Goal: Information Seeking & Learning: Check status

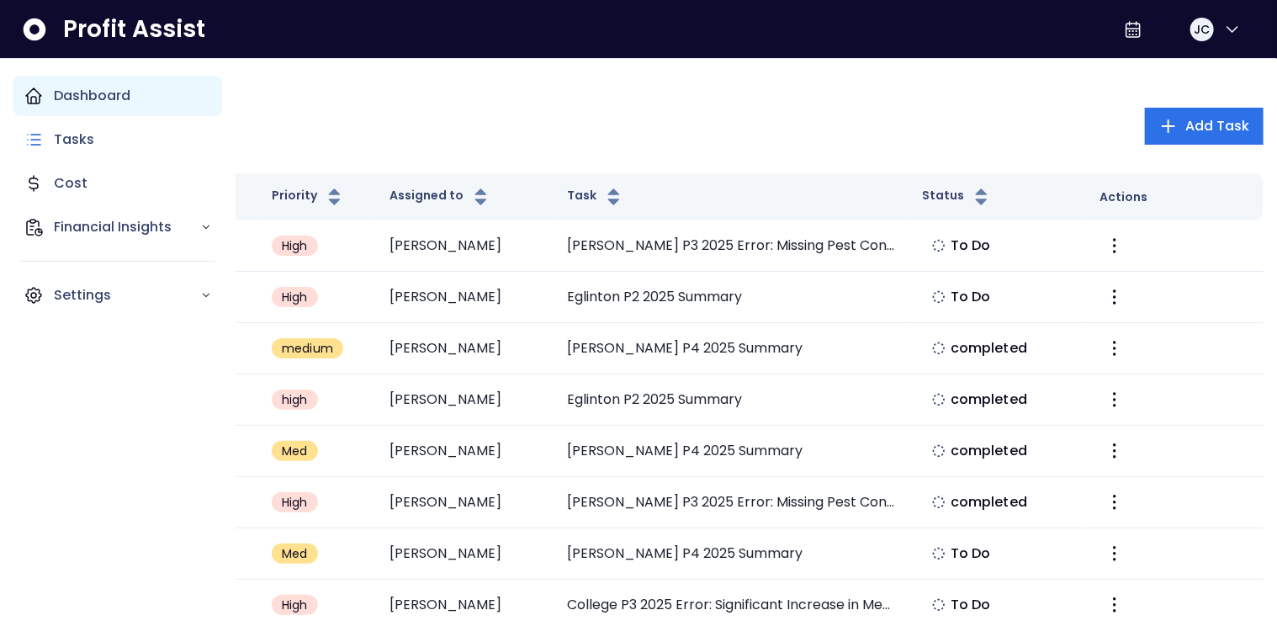
click at [40, 95] on icon "Main navigation" at bounding box center [33, 95] width 15 height 15
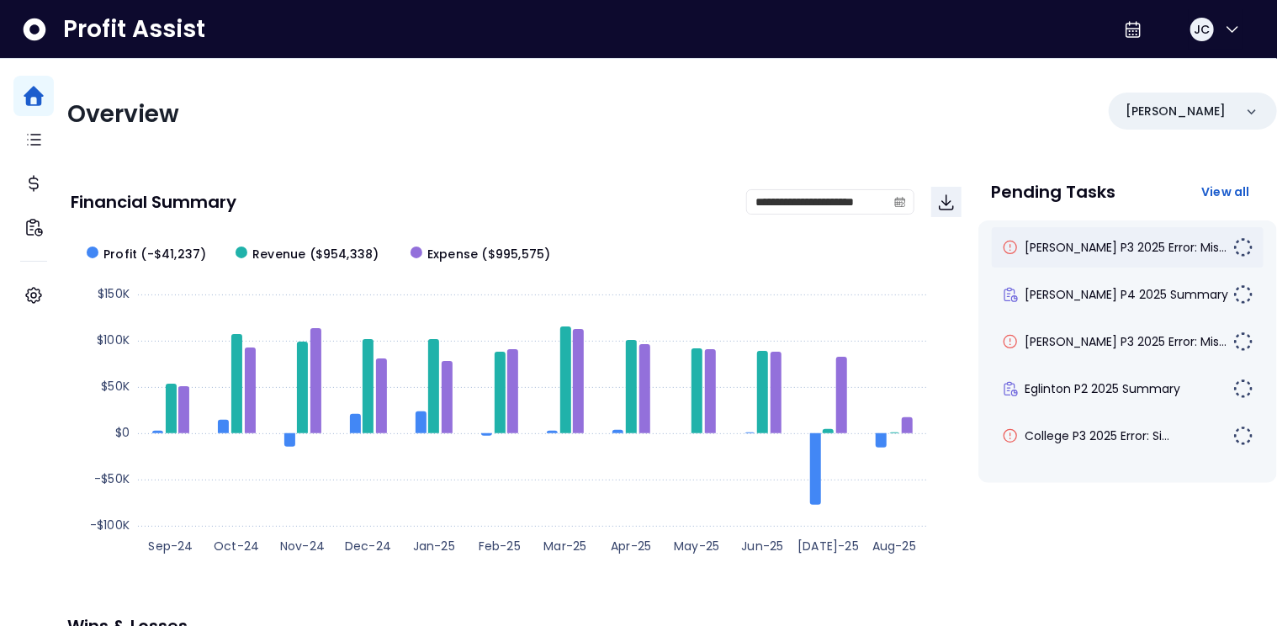
click at [1101, 257] on div "[PERSON_NAME] P3 2025 Error: Mis..." at bounding box center [1128, 247] width 273 height 40
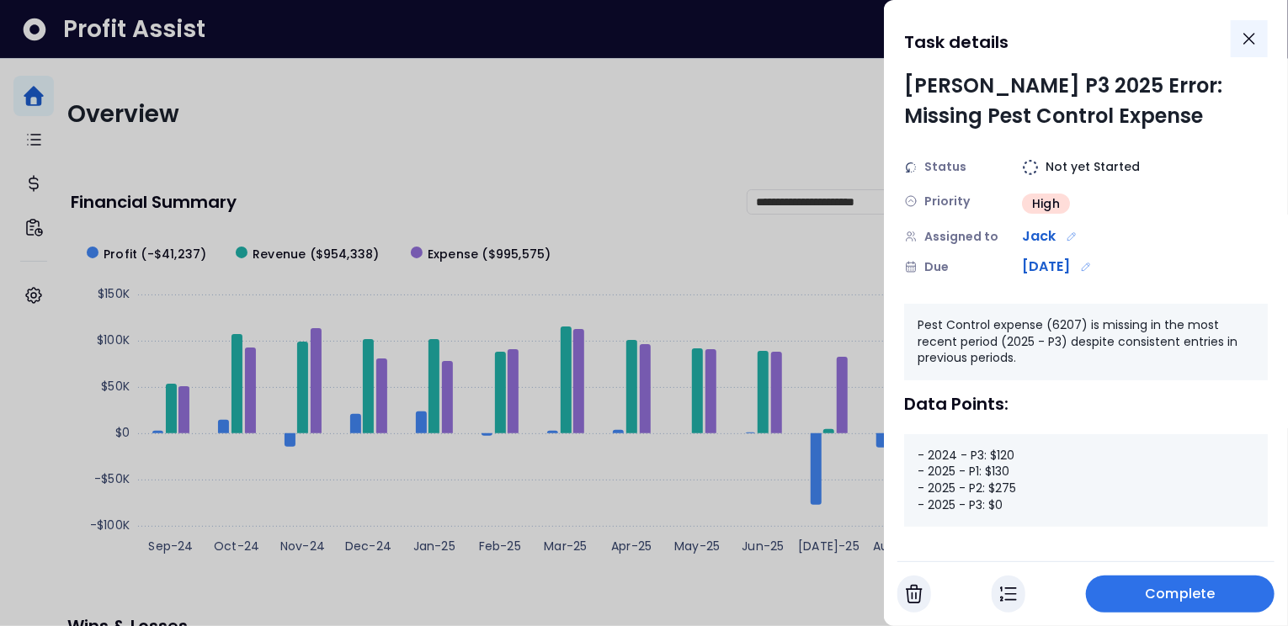
click at [1247, 38] on icon "Close" at bounding box center [1249, 39] width 10 height 10
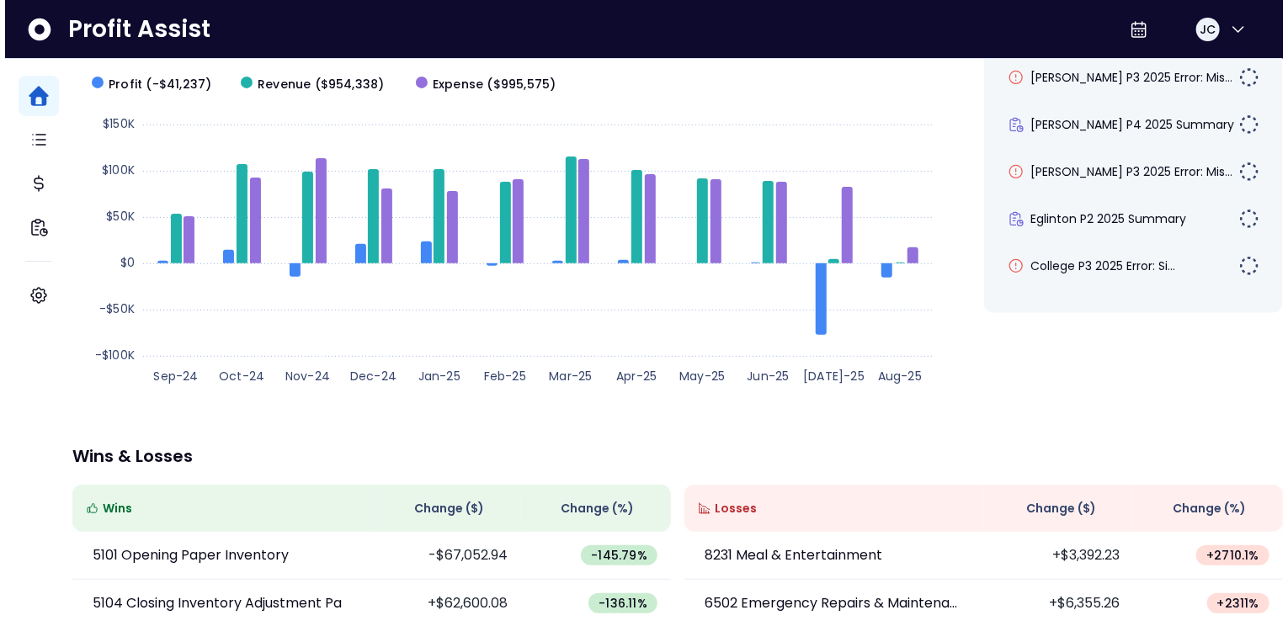
scroll to position [157, 0]
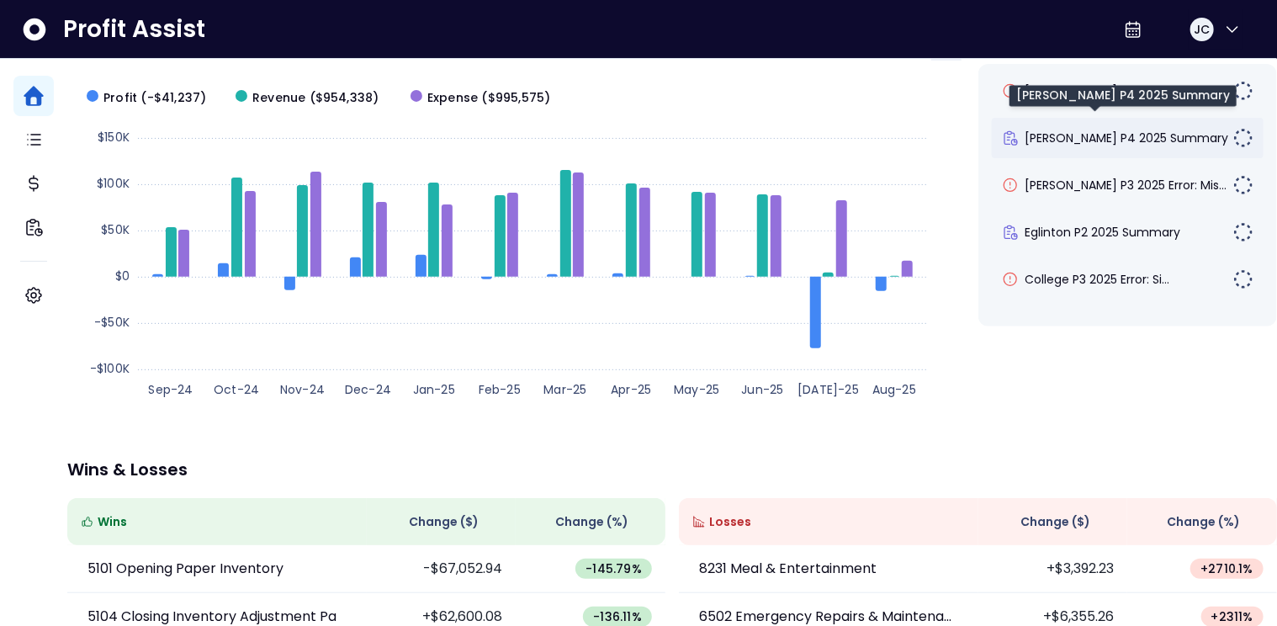
click at [1038, 138] on span "[PERSON_NAME] P4 2025 Summary" at bounding box center [1128, 138] width 204 height 17
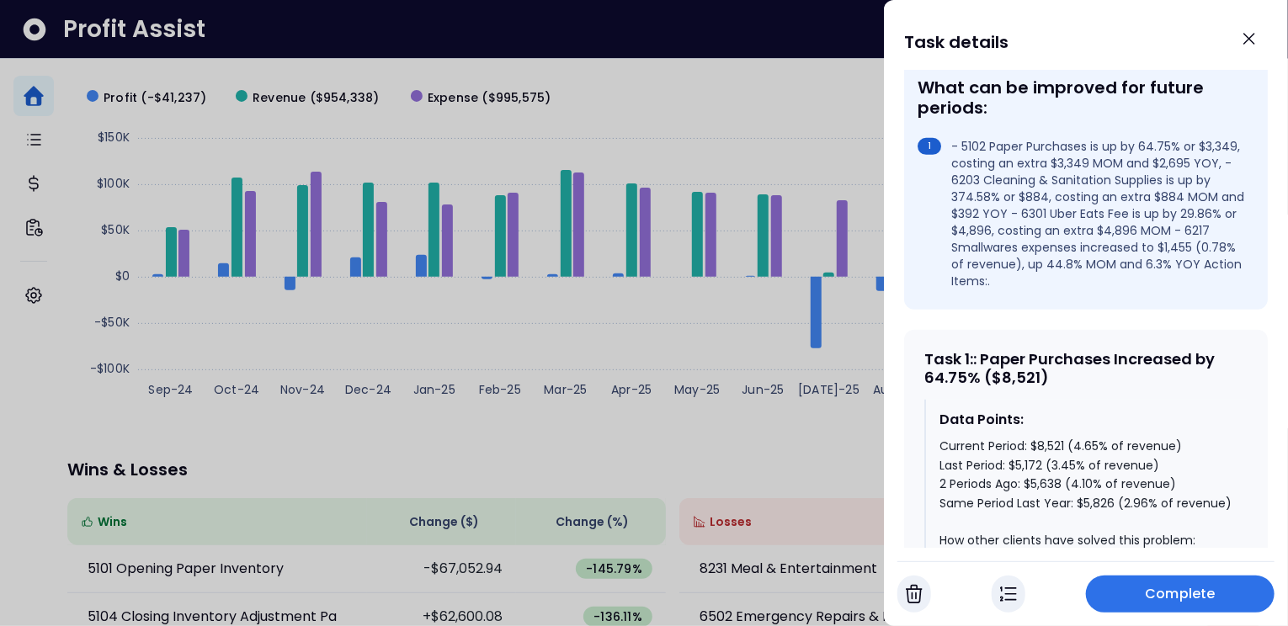
scroll to position [547, 0]
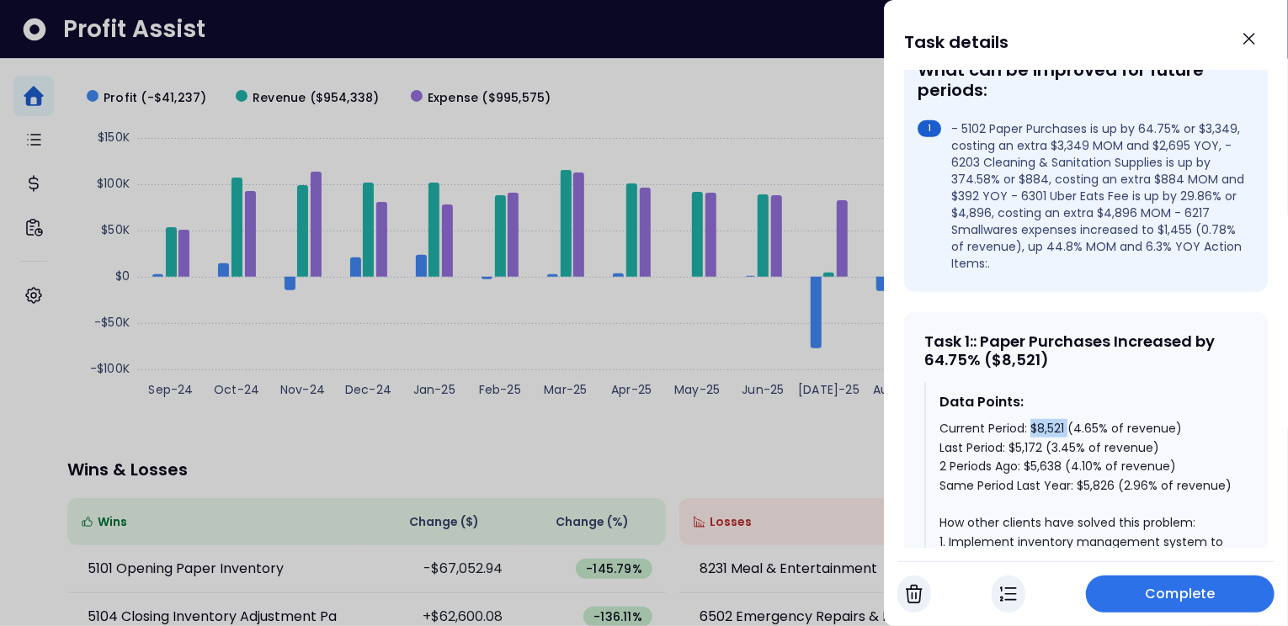
drag, startPoint x: 1029, startPoint y: 396, endPoint x: 1069, endPoint y: 396, distance: 39.6
click at [1069, 419] on div "Current Period: $8,521 (4.65% of revenue) Last Period: $5,172 (3.45% of revenue…" at bounding box center [1086, 617] width 295 height 396
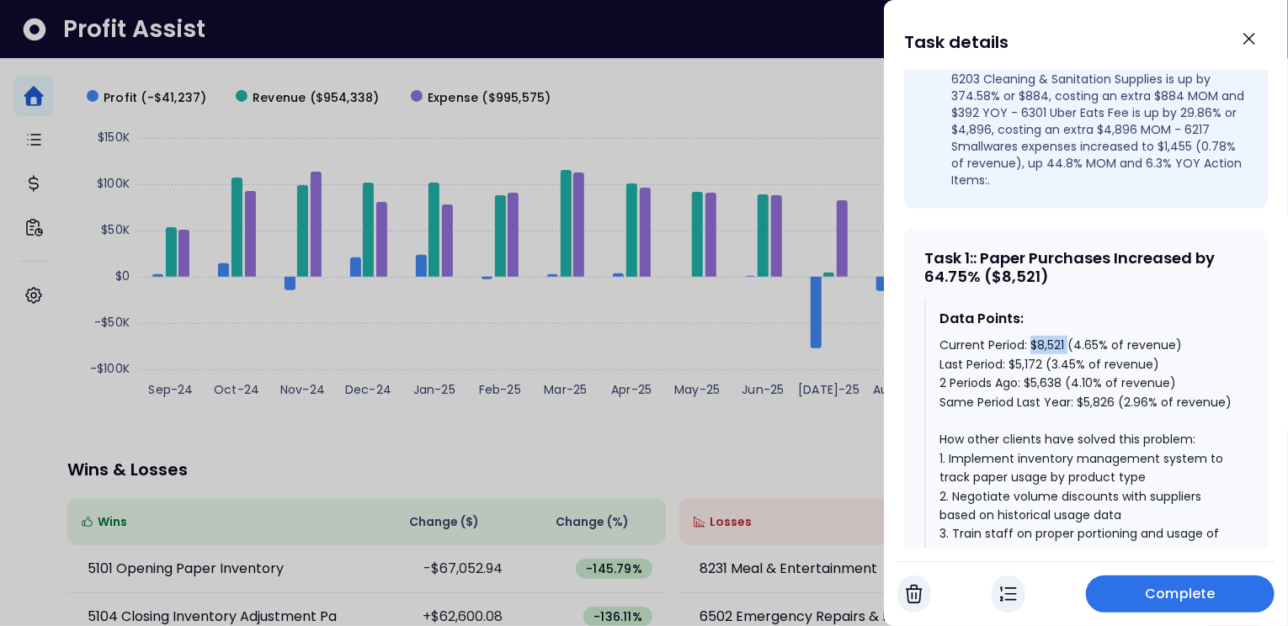
scroll to position [705, 0]
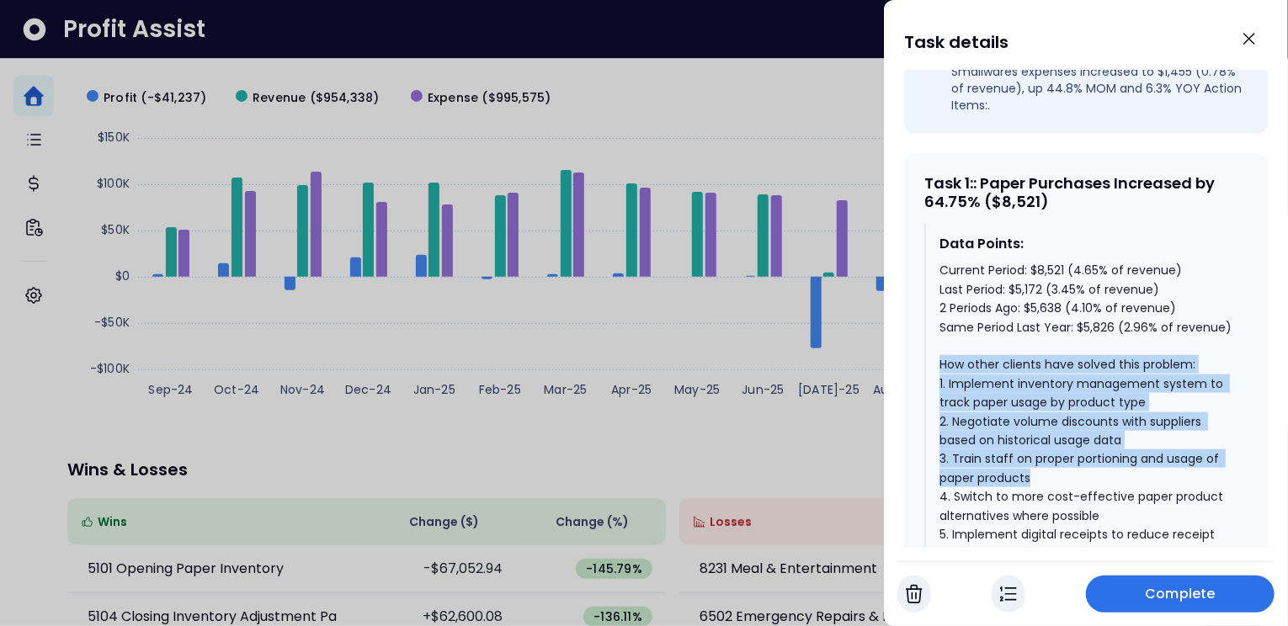
drag, startPoint x: 939, startPoint y: 357, endPoint x: 1075, endPoint y: 461, distance: 171.0
click at [1075, 462] on div "Current Period: $8,521 (4.65% of revenue) Last Period: $5,172 (3.45% of revenue…" at bounding box center [1086, 459] width 295 height 396
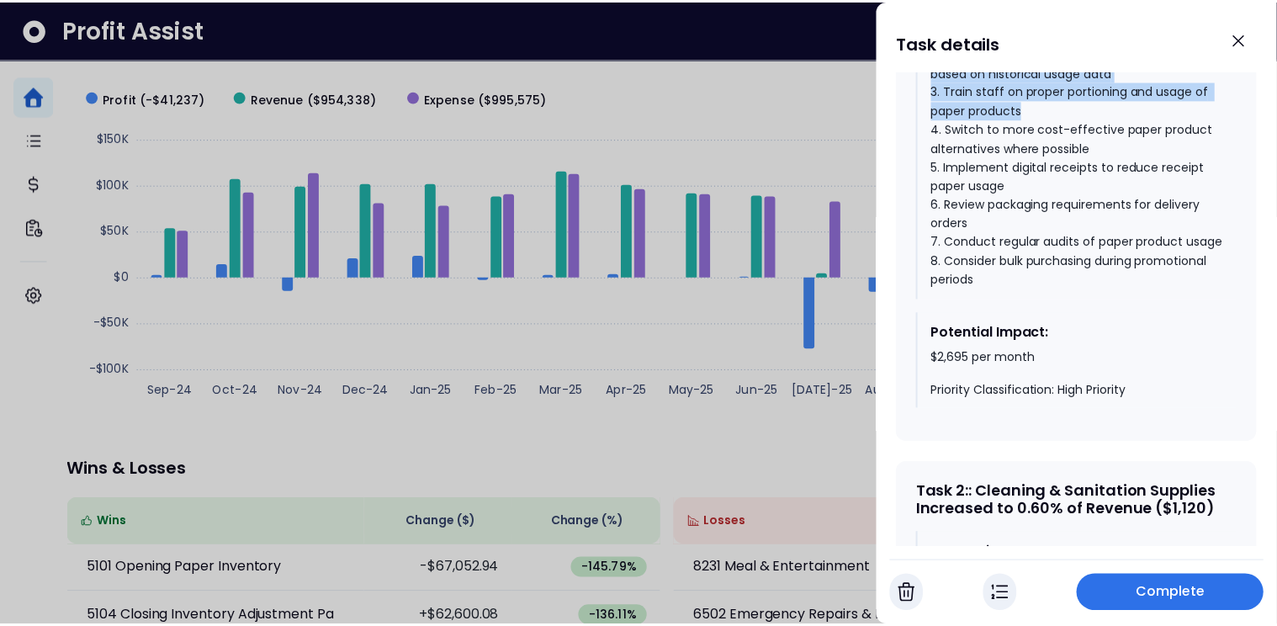
scroll to position [1088, 0]
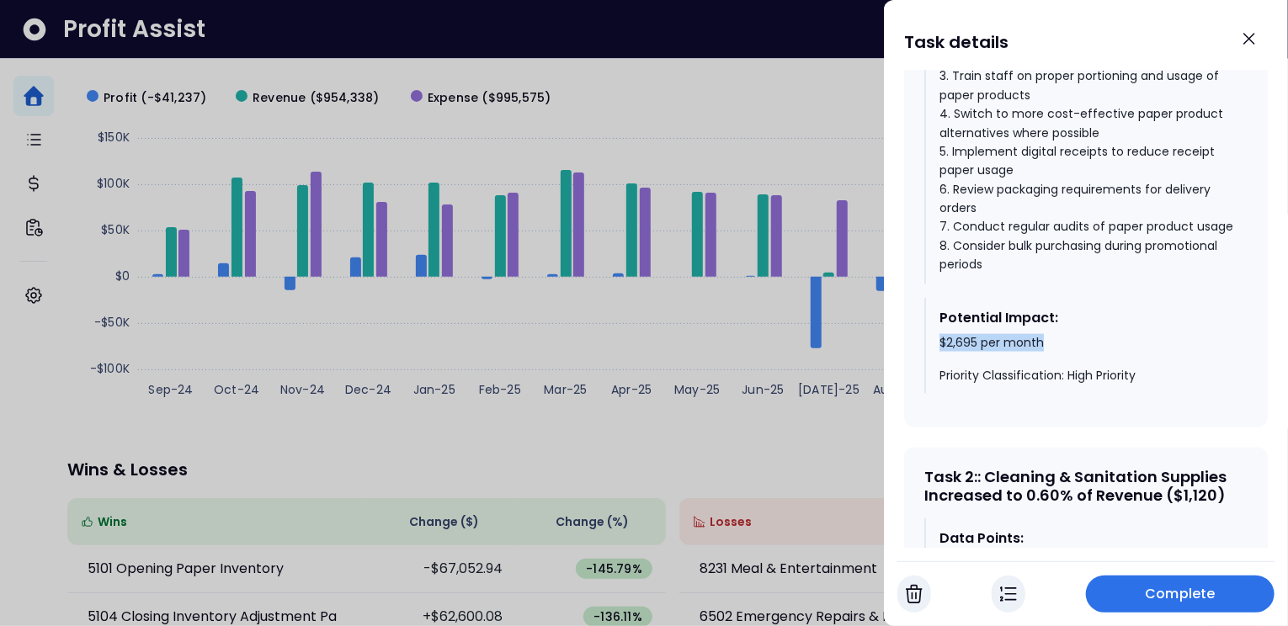
drag, startPoint x: 938, startPoint y: 349, endPoint x: 1046, endPoint y: 349, distance: 107.7
click at [1046, 349] on div "$2,695 per month Priority Classification: High Priority" at bounding box center [1086, 360] width 295 height 50
click at [1259, 43] on icon "Close" at bounding box center [1249, 39] width 20 height 20
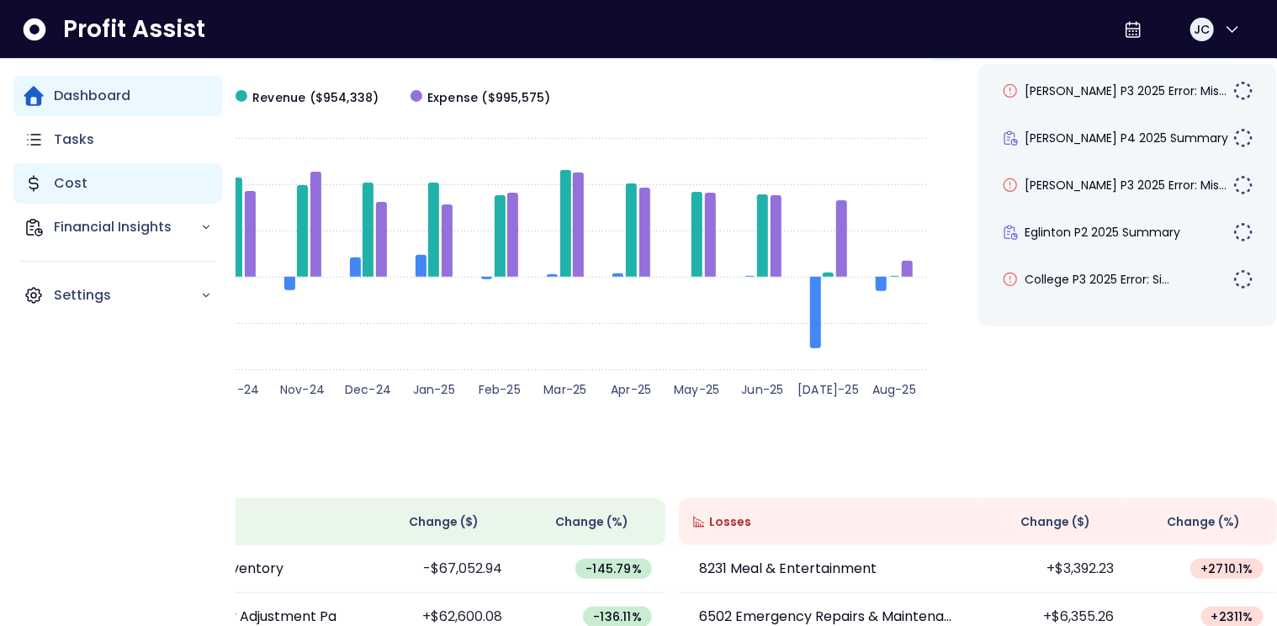
click at [57, 181] on p "Cost" at bounding box center [71, 183] width 34 height 20
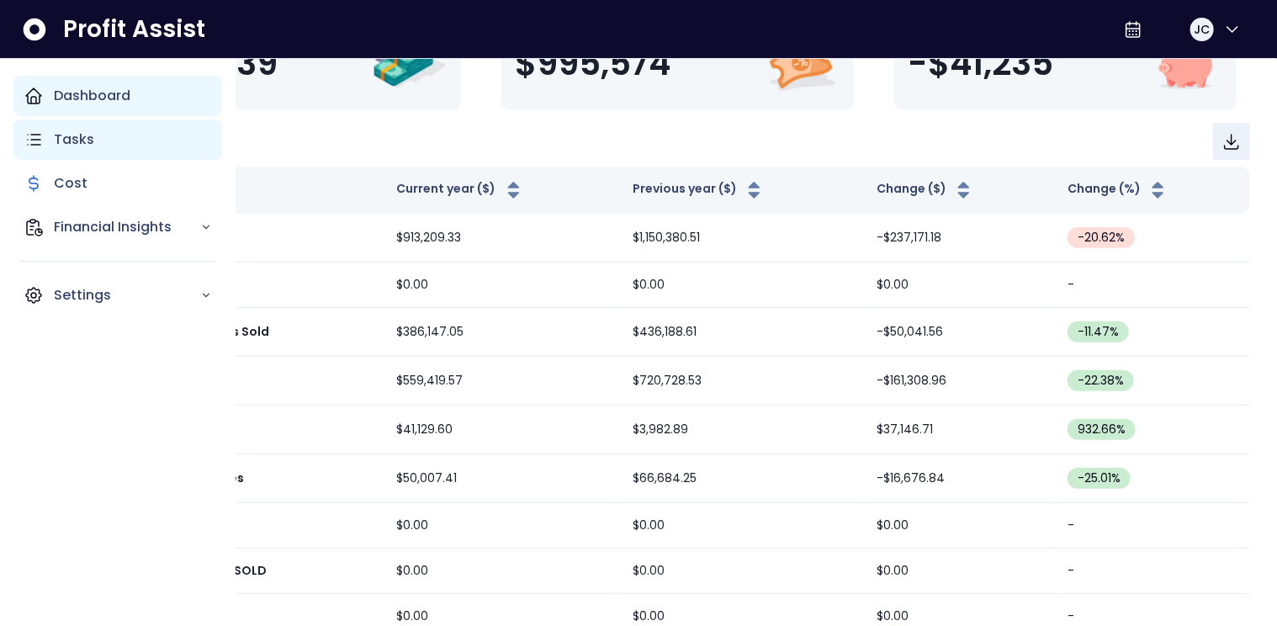
click at [61, 145] on p "Tasks" at bounding box center [74, 140] width 40 height 20
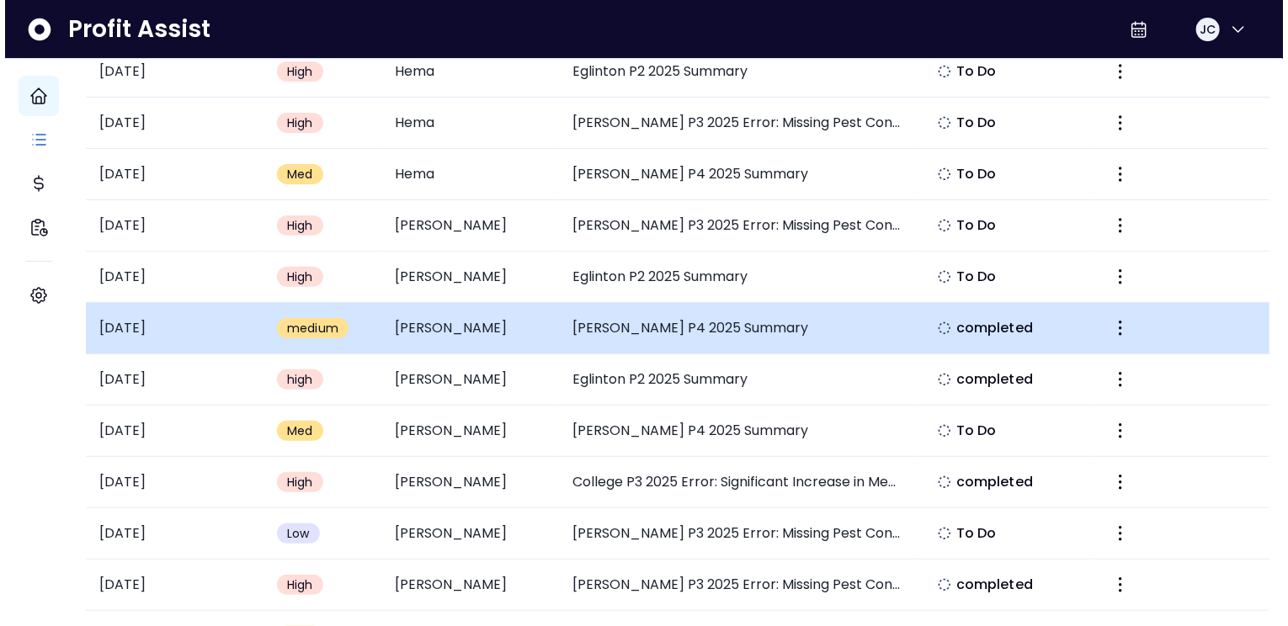
scroll to position [236, 0]
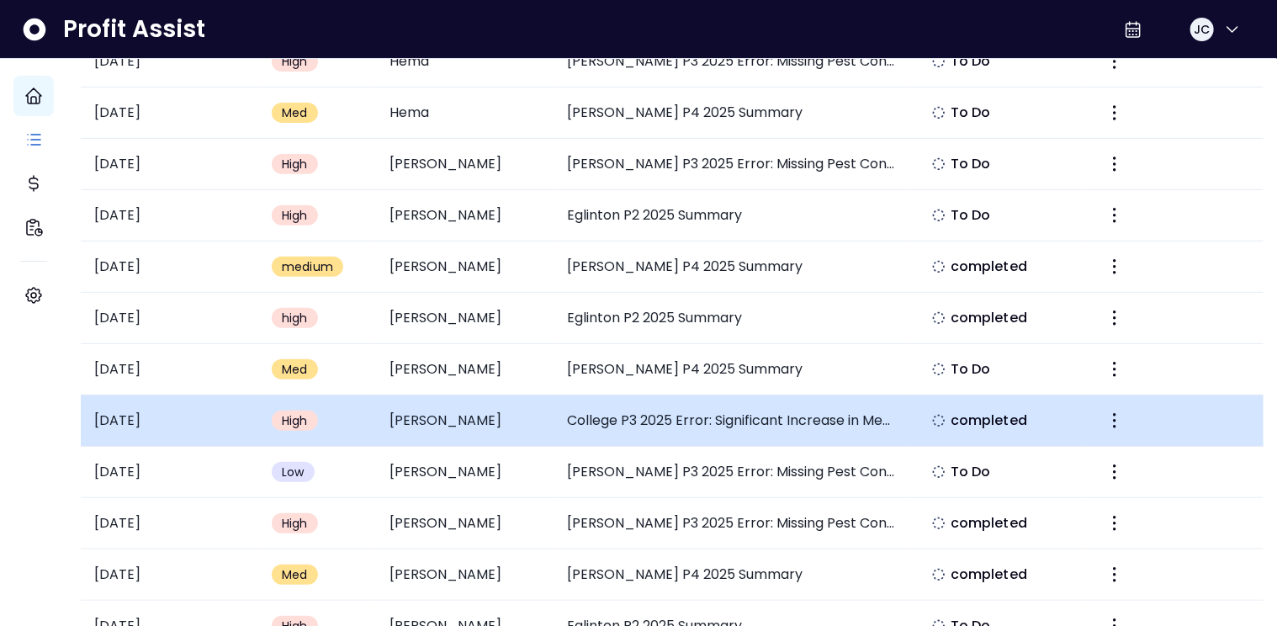
click at [719, 417] on td "College P3 2025 Error: Significant Increase in Meal & Entertainment" at bounding box center [731, 421] width 355 height 51
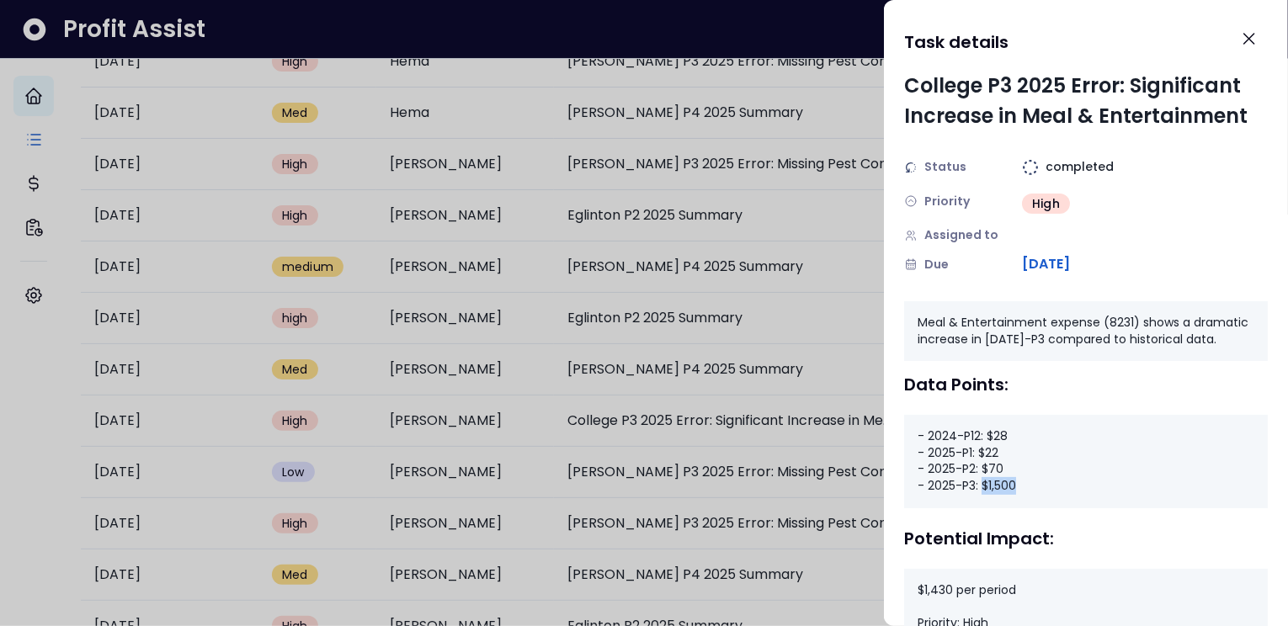
drag, startPoint x: 985, startPoint y: 504, endPoint x: 1032, endPoint y: 502, distance: 46.4
click at [1032, 502] on div "- 2024-P12: $28 - 2025-P1: $22 - 2025-P2: $70 - 2025-P3: $1,500" at bounding box center [1086, 461] width 364 height 93
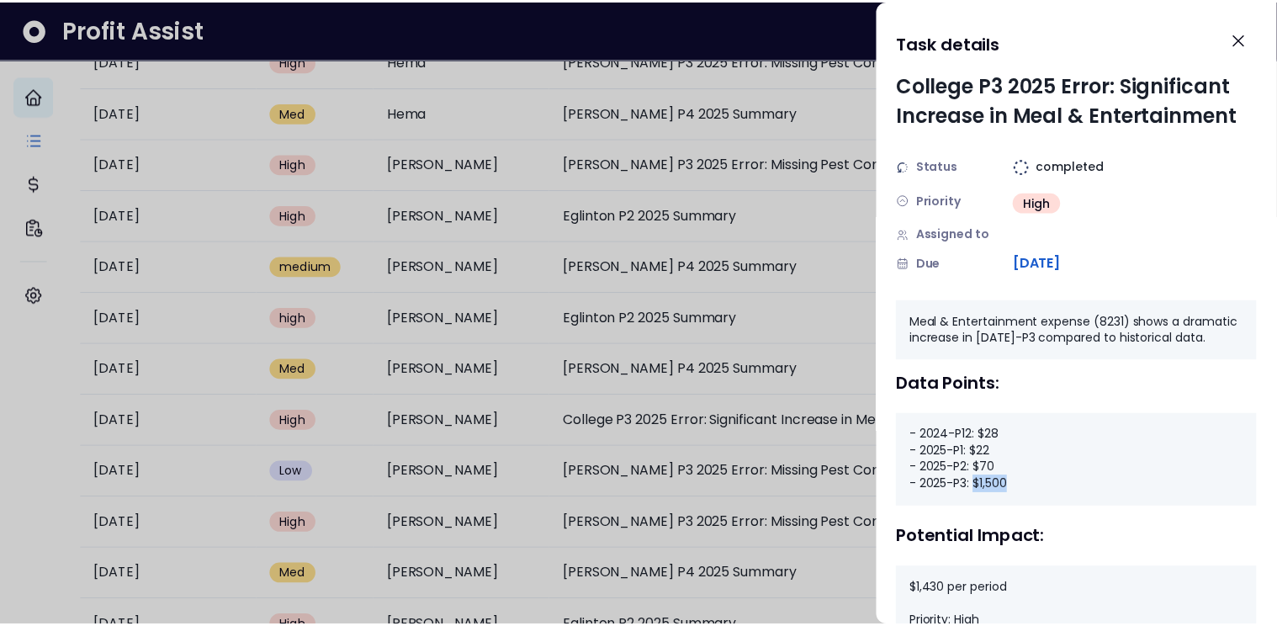
scroll to position [0, 0]
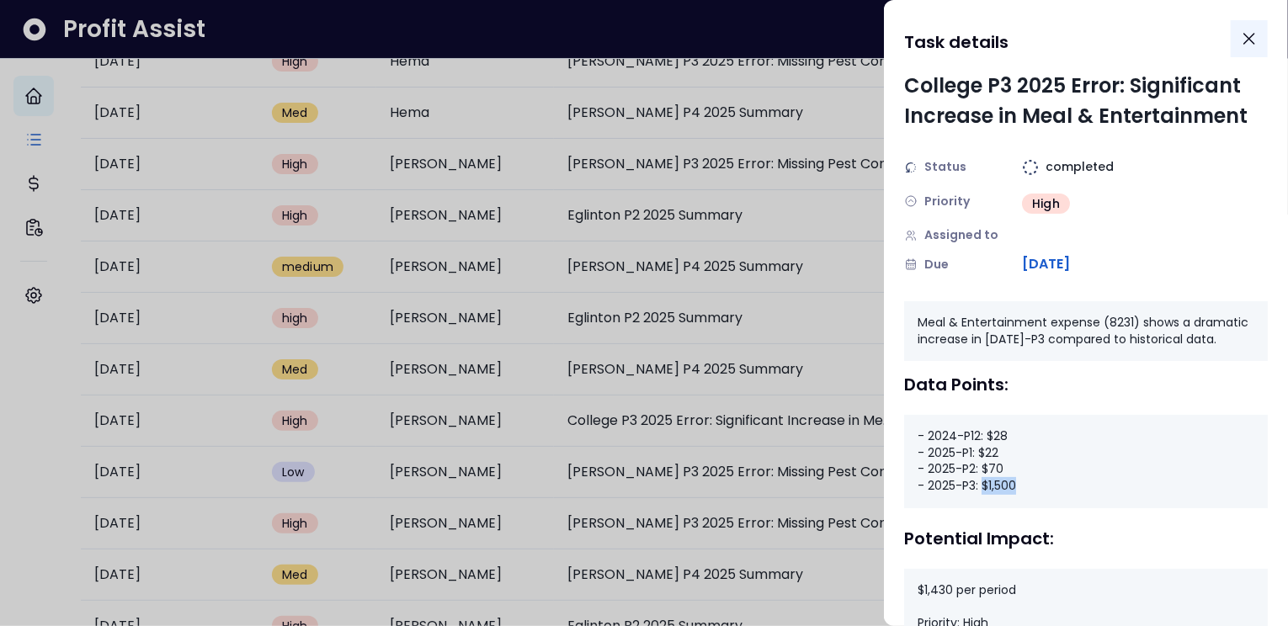
click at [1242, 47] on icon "Close" at bounding box center [1249, 39] width 20 height 20
